Goal: Use online tool/utility: Utilize a website feature to perform a specific function

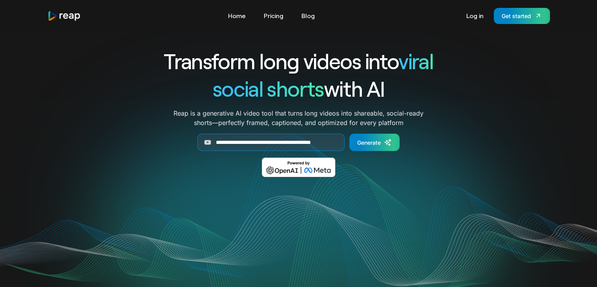
scroll to position [0, 26]
type input "**********"
click at [372, 126] on p "Reap is a generative AI video tool that turns long videos into shareable, socia…" at bounding box center [299, 117] width 250 height 19
click at [371, 144] on div "Generate" at bounding box center [369, 142] width 24 height 8
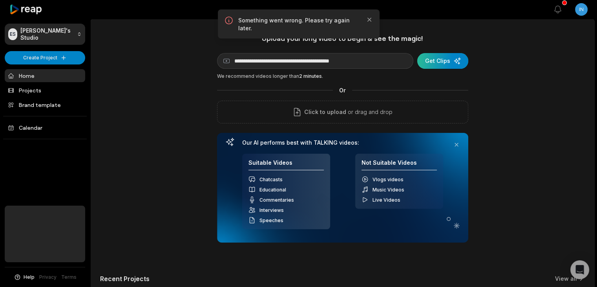
click at [433, 64] on div "submit" at bounding box center [442, 61] width 51 height 16
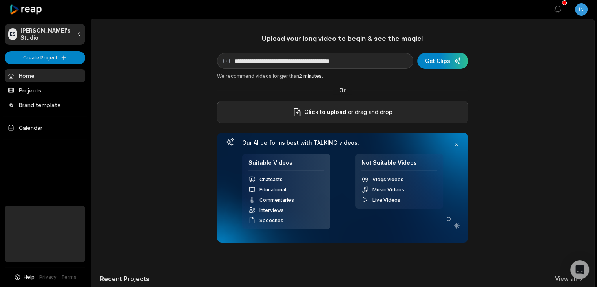
click at [251, 101] on div "Click to upload or drag and drop" at bounding box center [342, 112] width 251 height 23
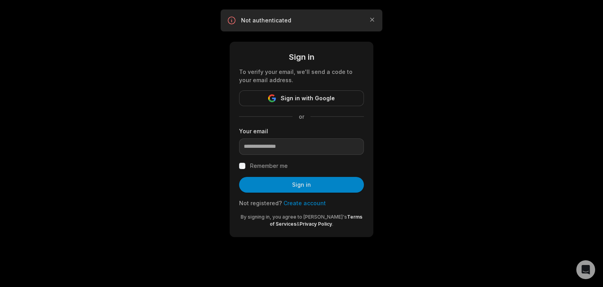
click at [270, 158] on form "Sign in To verify your email, we'll send a code to your email address. Sign in …" at bounding box center [301, 139] width 125 height 176
click at [269, 146] on input "email" at bounding box center [301, 146] width 125 height 16
type input "**********"
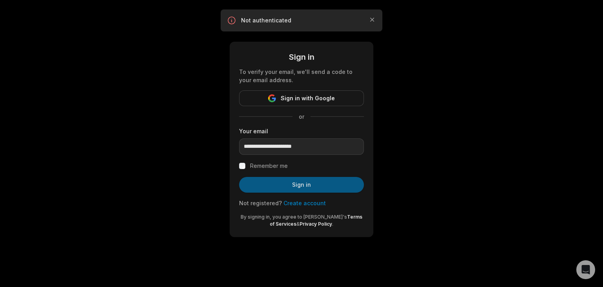
click at [324, 186] on button "Sign in" at bounding box center [301, 185] width 125 height 16
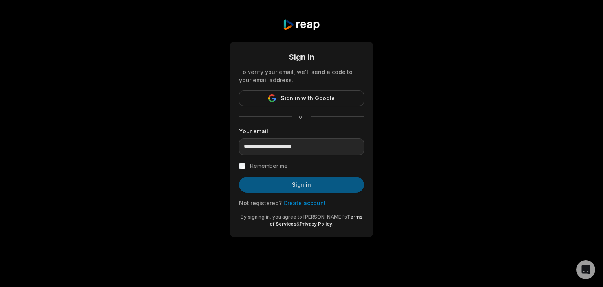
click at [312, 185] on button "Sign in" at bounding box center [301, 185] width 125 height 16
